Goal: Navigation & Orientation: Find specific page/section

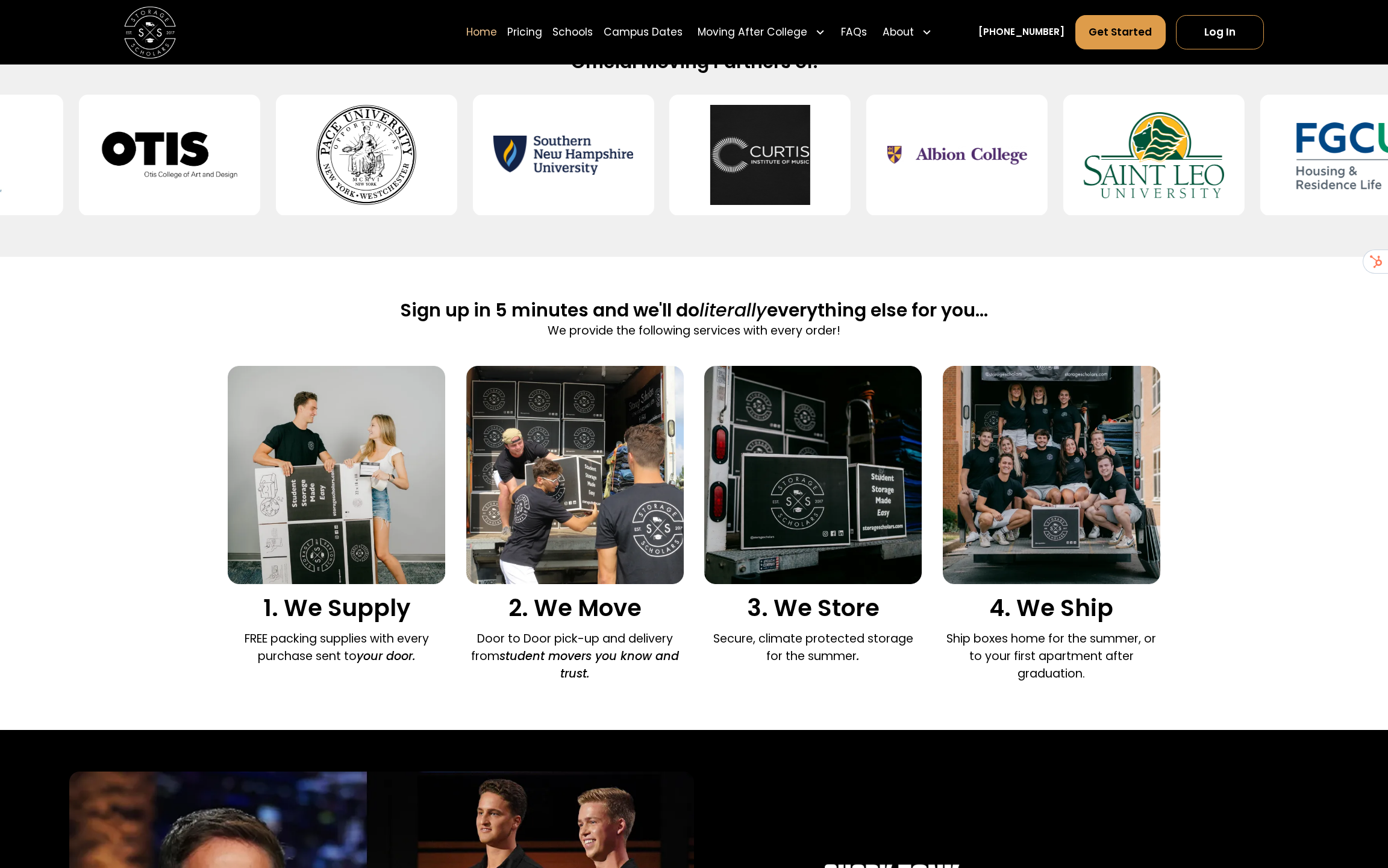
scroll to position [589, 0]
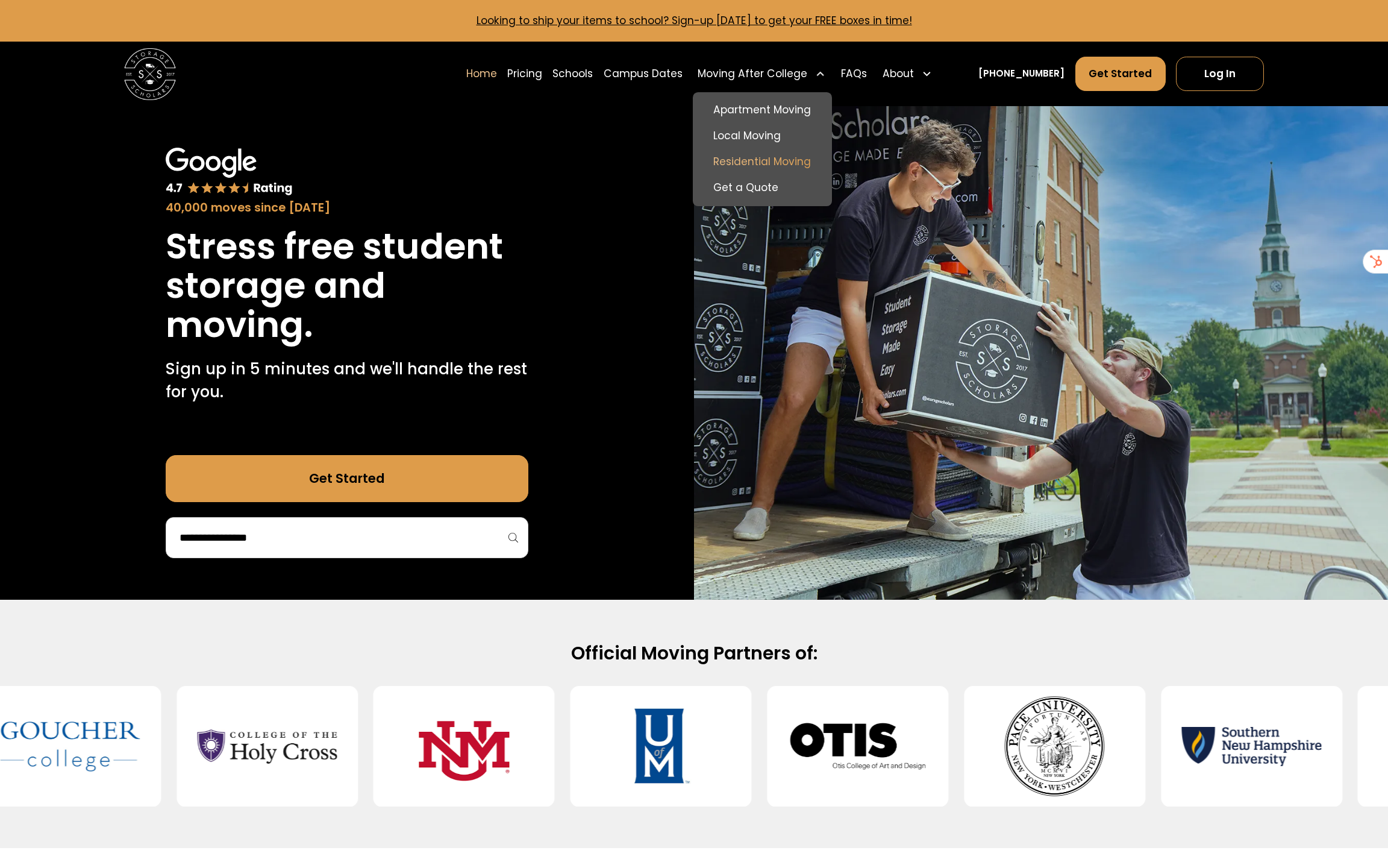
click at [787, 169] on link "Residential Moving" at bounding box center [762, 162] width 129 height 26
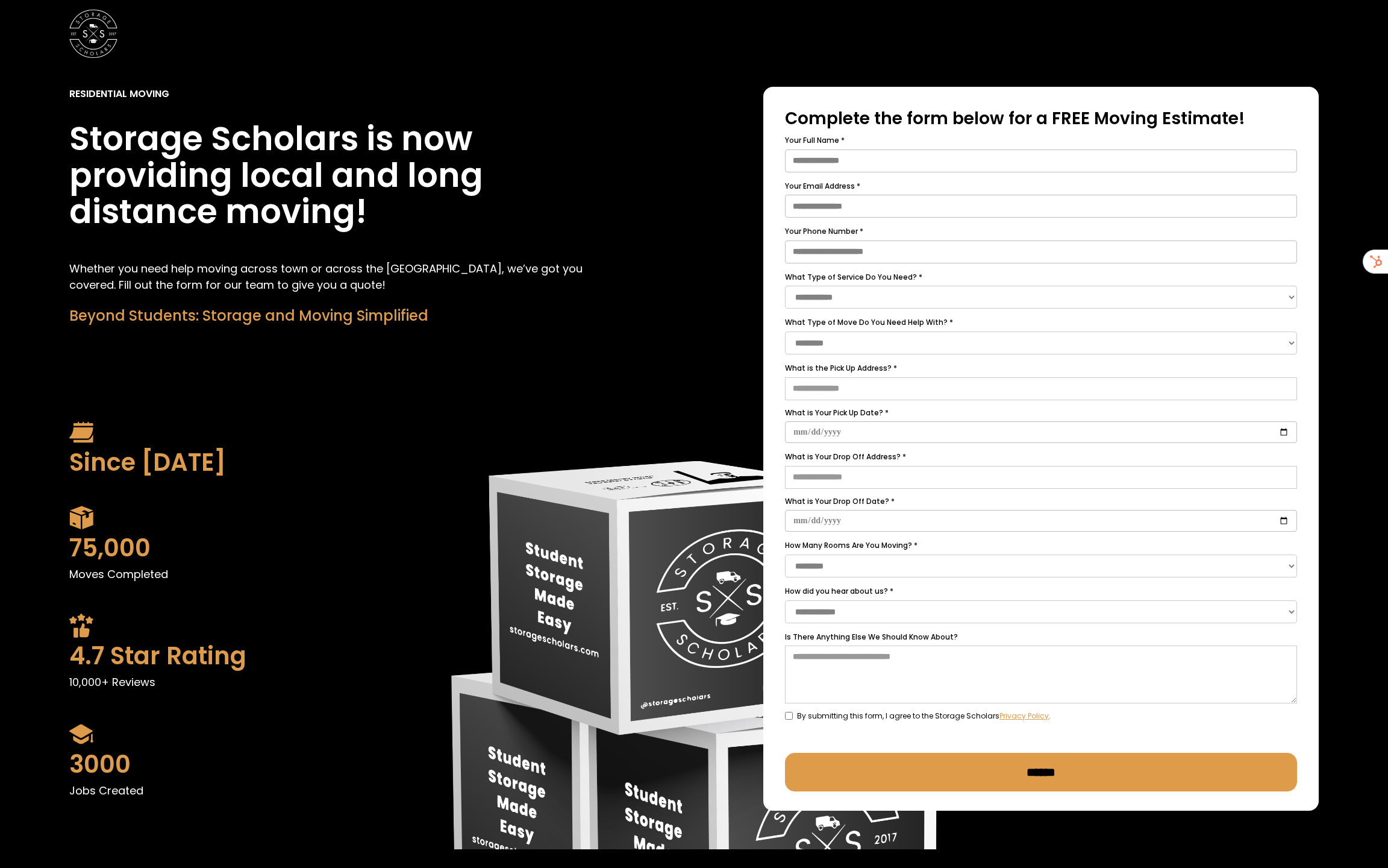
click at [89, 36] on img "home" at bounding box center [93, 34] width 48 height 48
